Goal: Navigation & Orientation: Find specific page/section

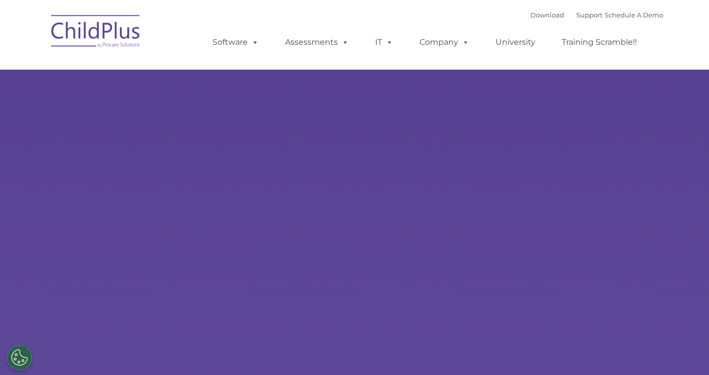
select select "MEDIUM"
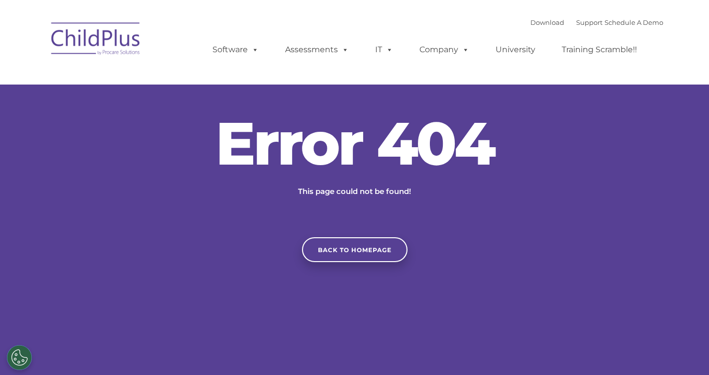
click at [443, 28] on div "Download Support | Schedule A Demo  MENU MENU Software ChildPlus: The original…" at bounding box center [428, 42] width 471 height 55
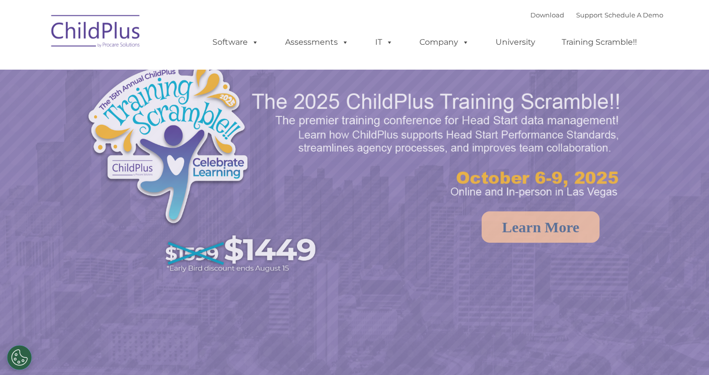
select select "MEDIUM"
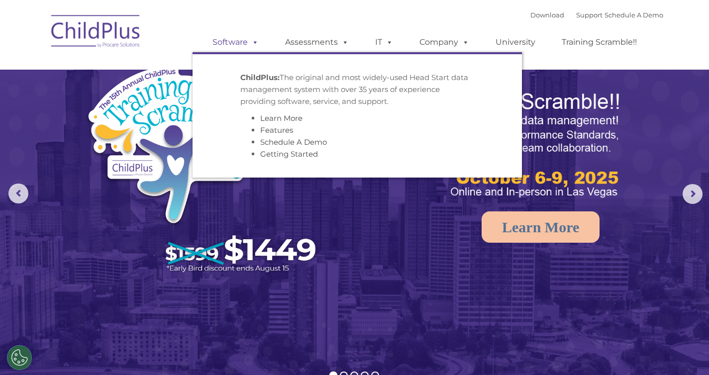
click at [239, 40] on link "Software" at bounding box center [236, 42] width 66 height 20
